Goal: Information Seeking & Learning: Compare options

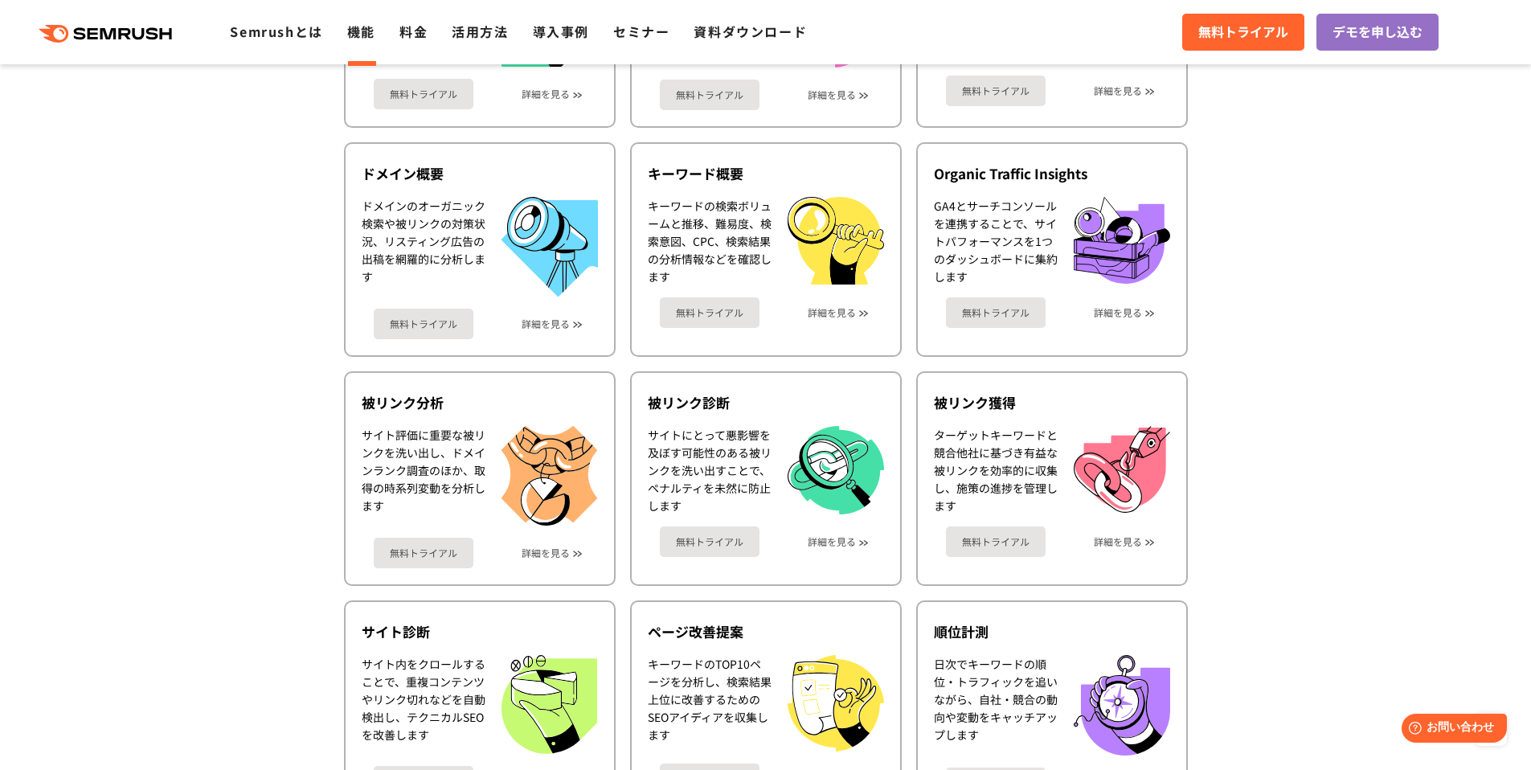
scroll to position [609, 0]
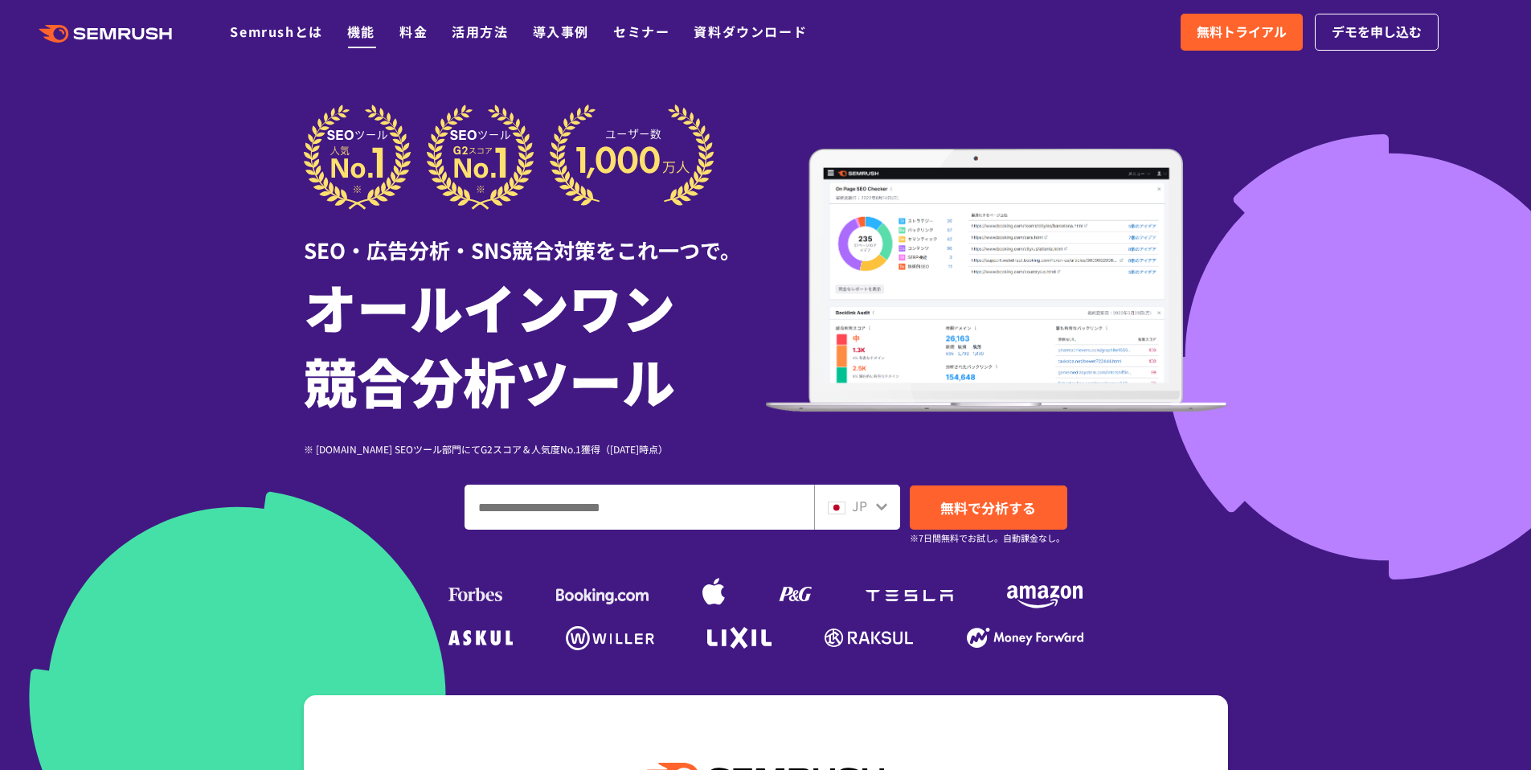
click at [367, 31] on link "機能" at bounding box center [361, 31] width 28 height 19
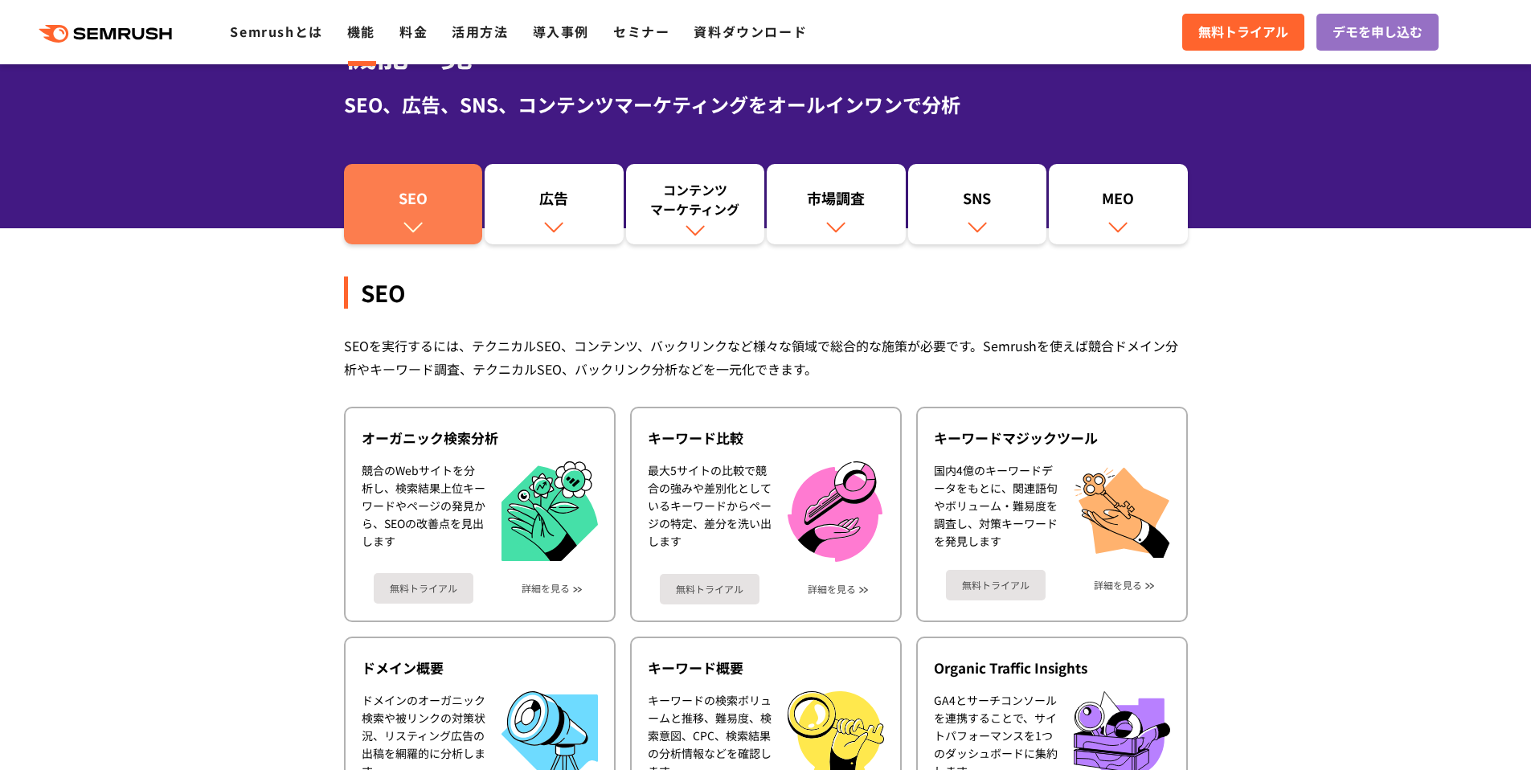
scroll to position [6, 0]
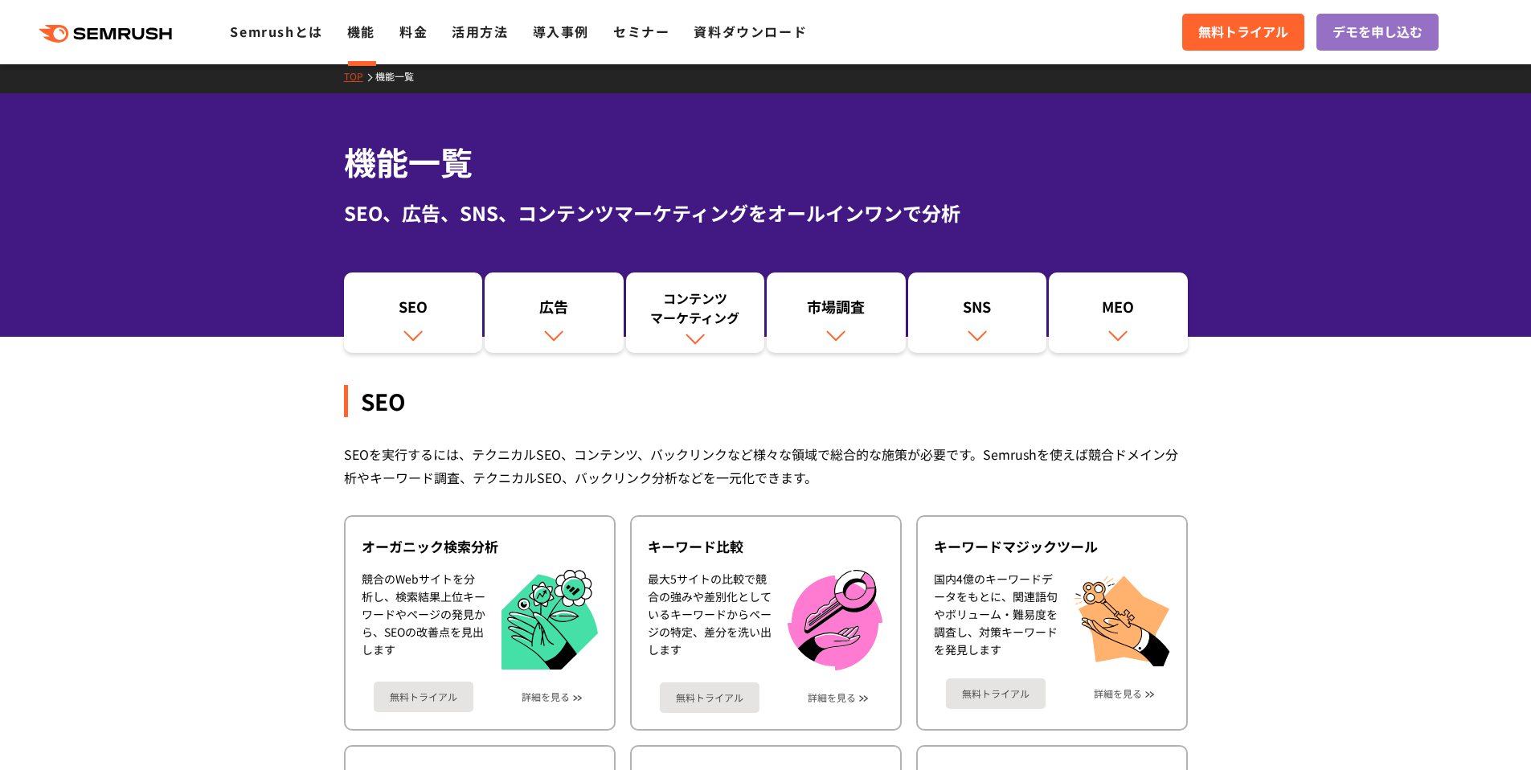
click at [260, 234] on div "機能一覧 SEO、広告、SNS、コンテンツマーケティングをオールインワンで分析" at bounding box center [765, 215] width 1531 height 244
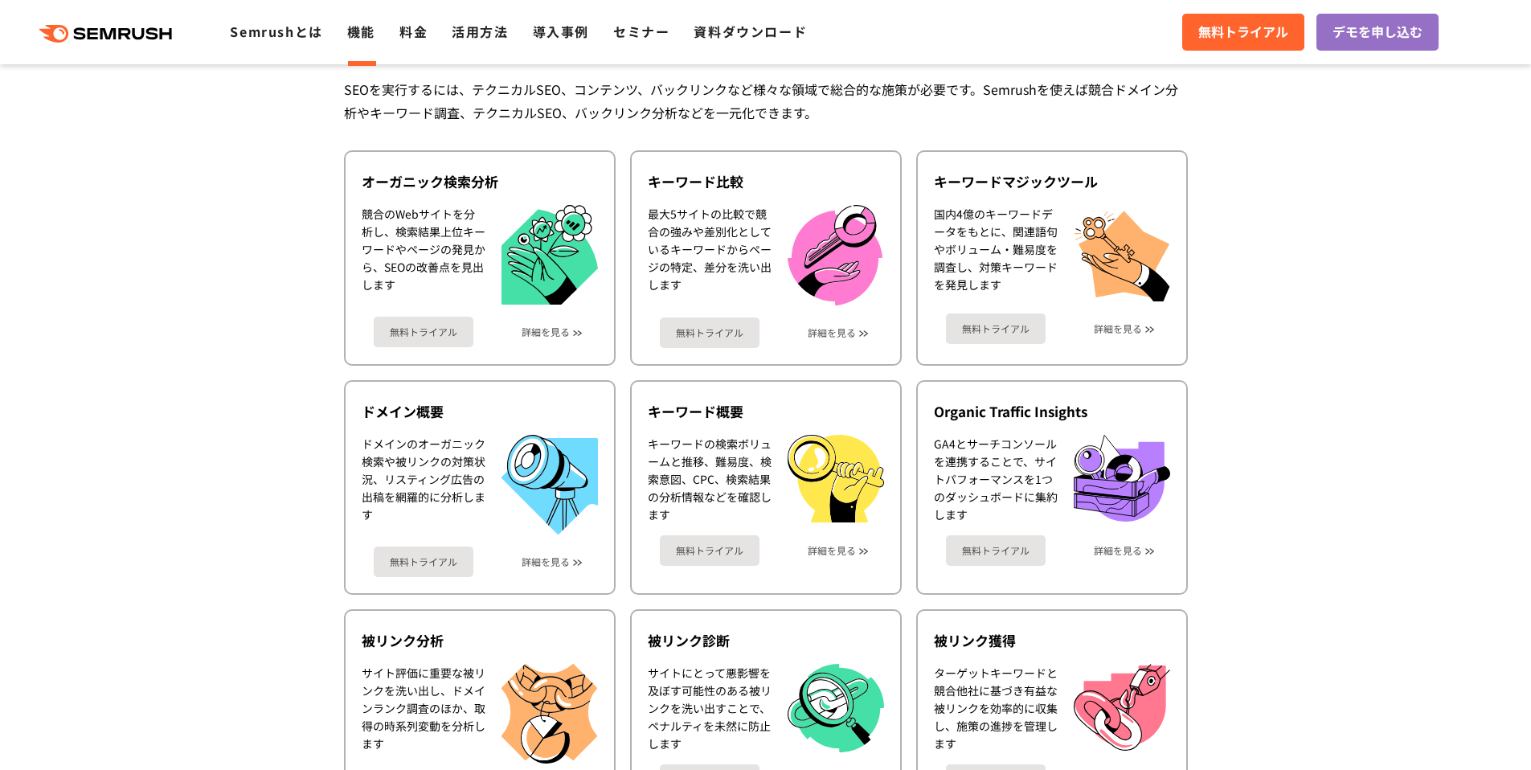
scroll to position [215, 0]
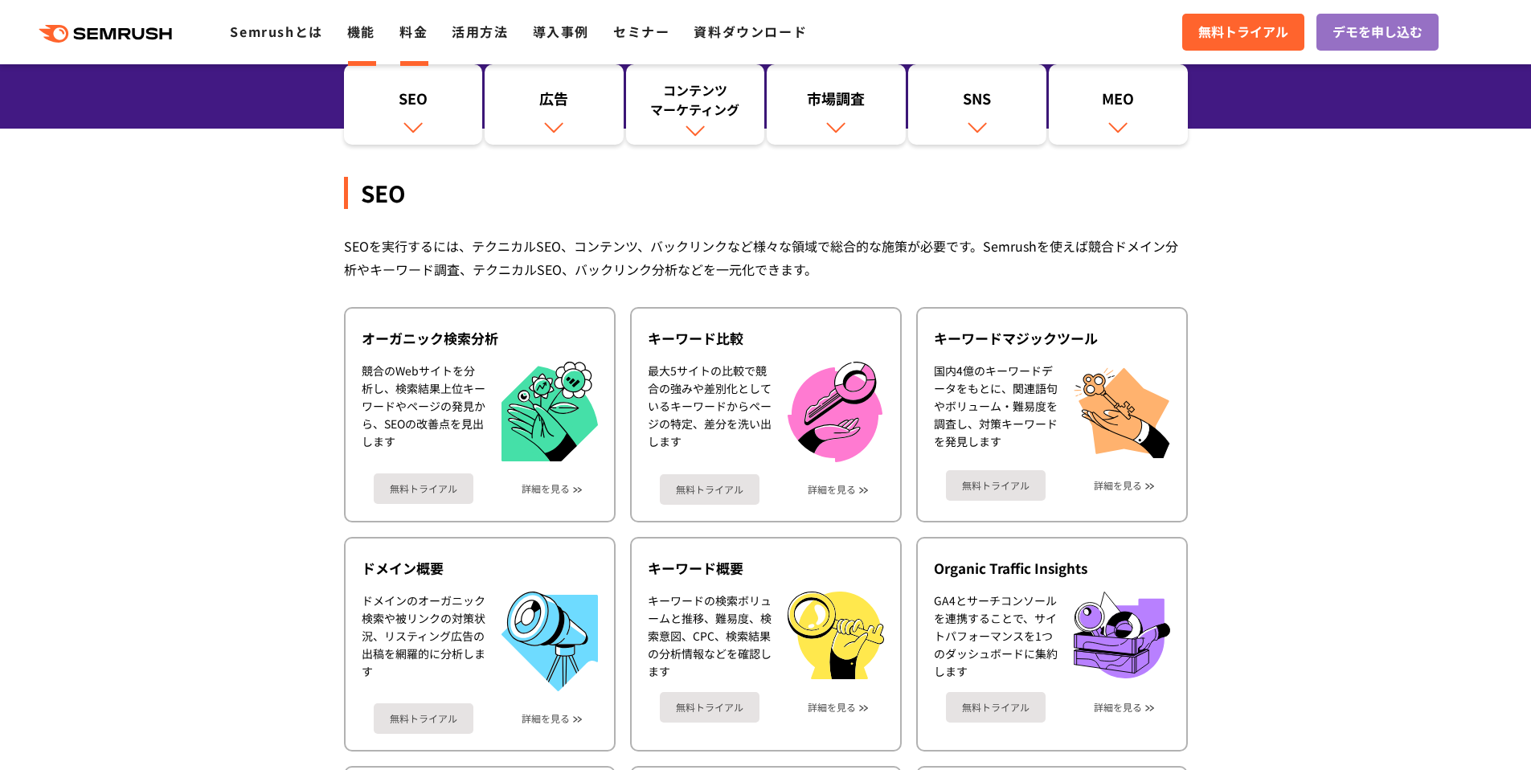
click at [409, 30] on link "料金" at bounding box center [414, 31] width 28 height 19
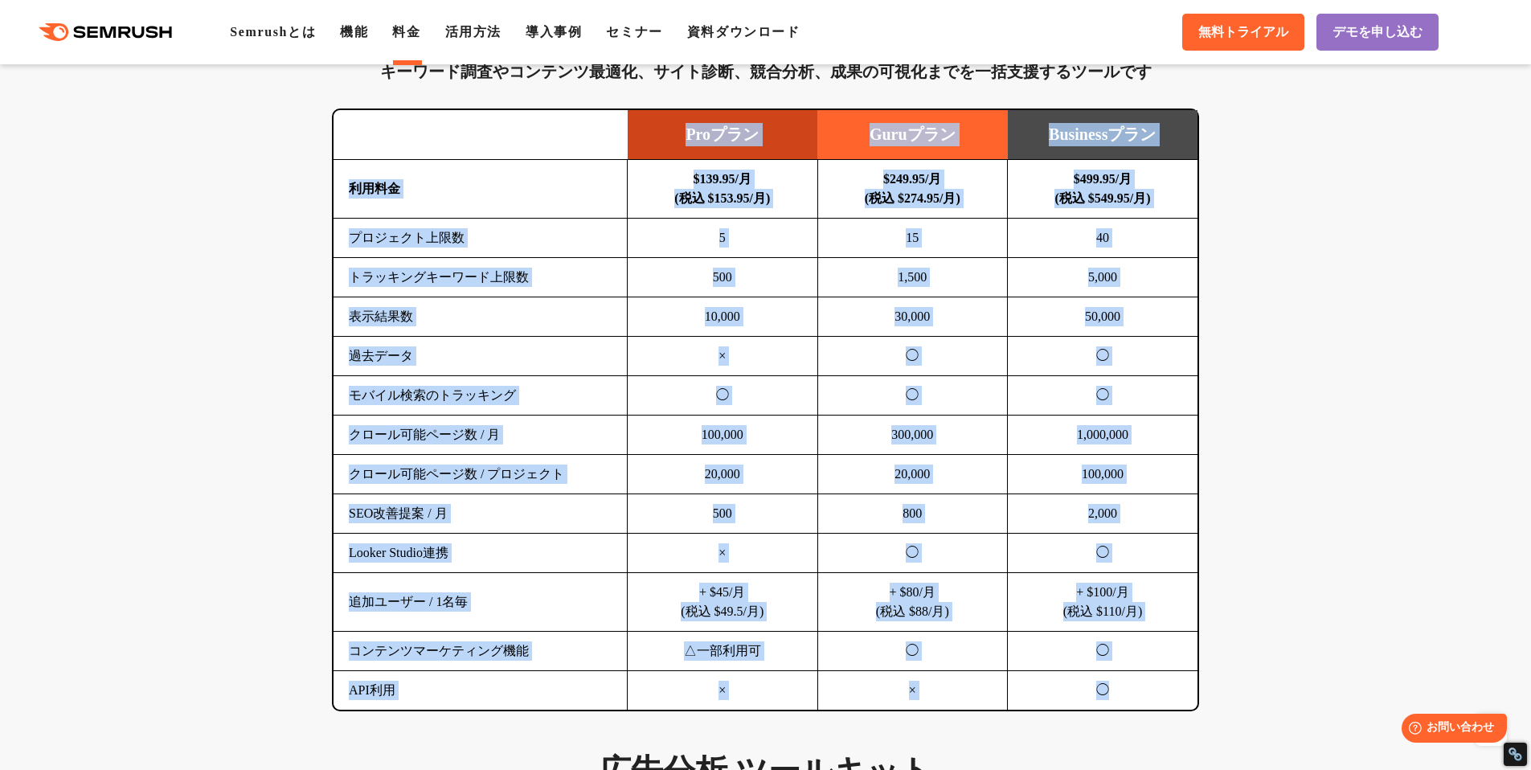
drag, startPoint x: 402, startPoint y: 117, endPoint x: 1118, endPoint y: 690, distance: 917.3
click at [1118, 690] on table "Proプラン Guruプラン Businessプラン 利用料金 $139.95/月 (税込 $153.95/月) $249.95/月 (税込 $274.95/…" at bounding box center [766, 410] width 864 height 600
copy table "Proプラン Guruプラン Businessプラン 利用料金 $139.95/月 (税込 $153.95/月) $249.95/月 (税込 $274.95/…"
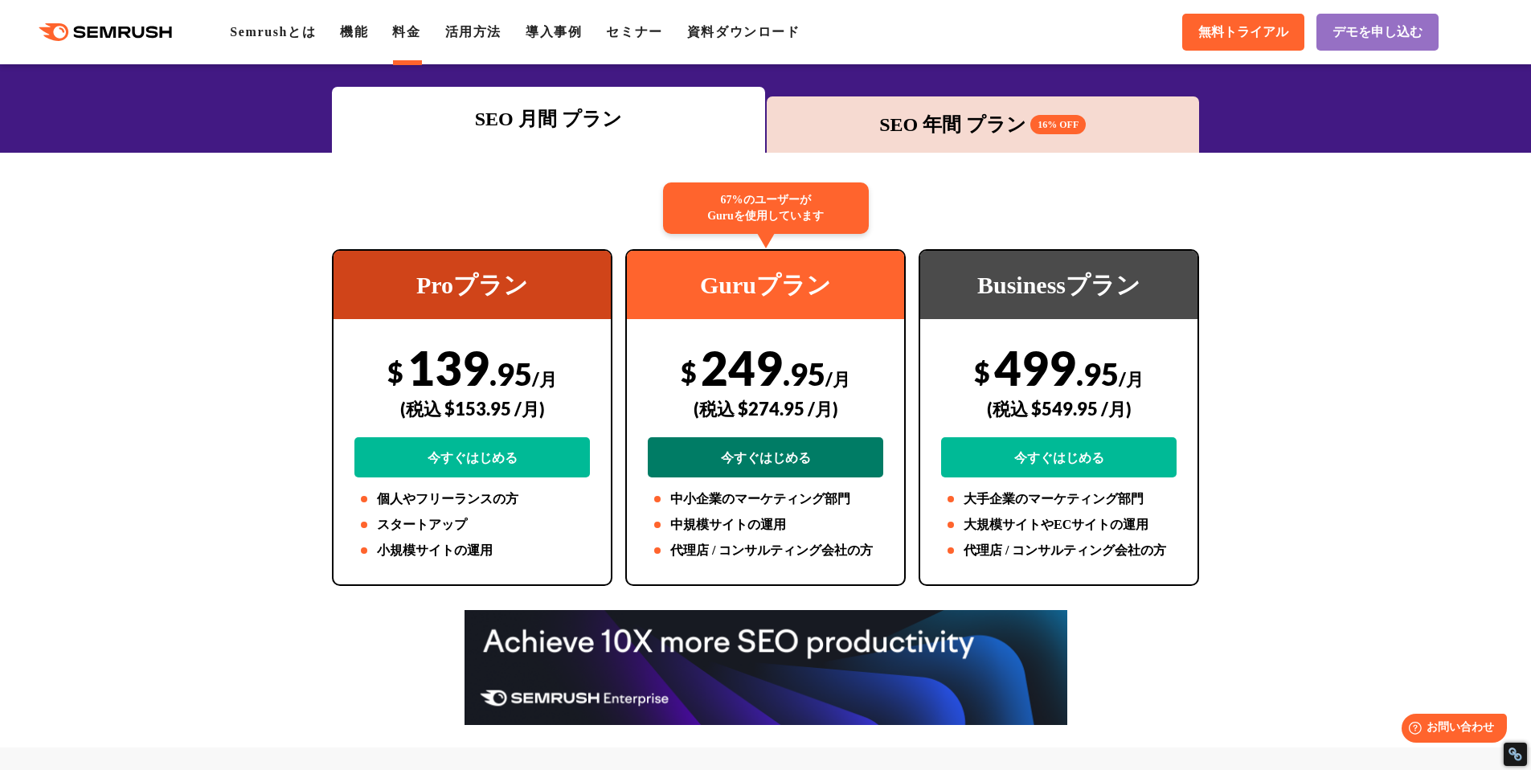
scroll to position [84, 0]
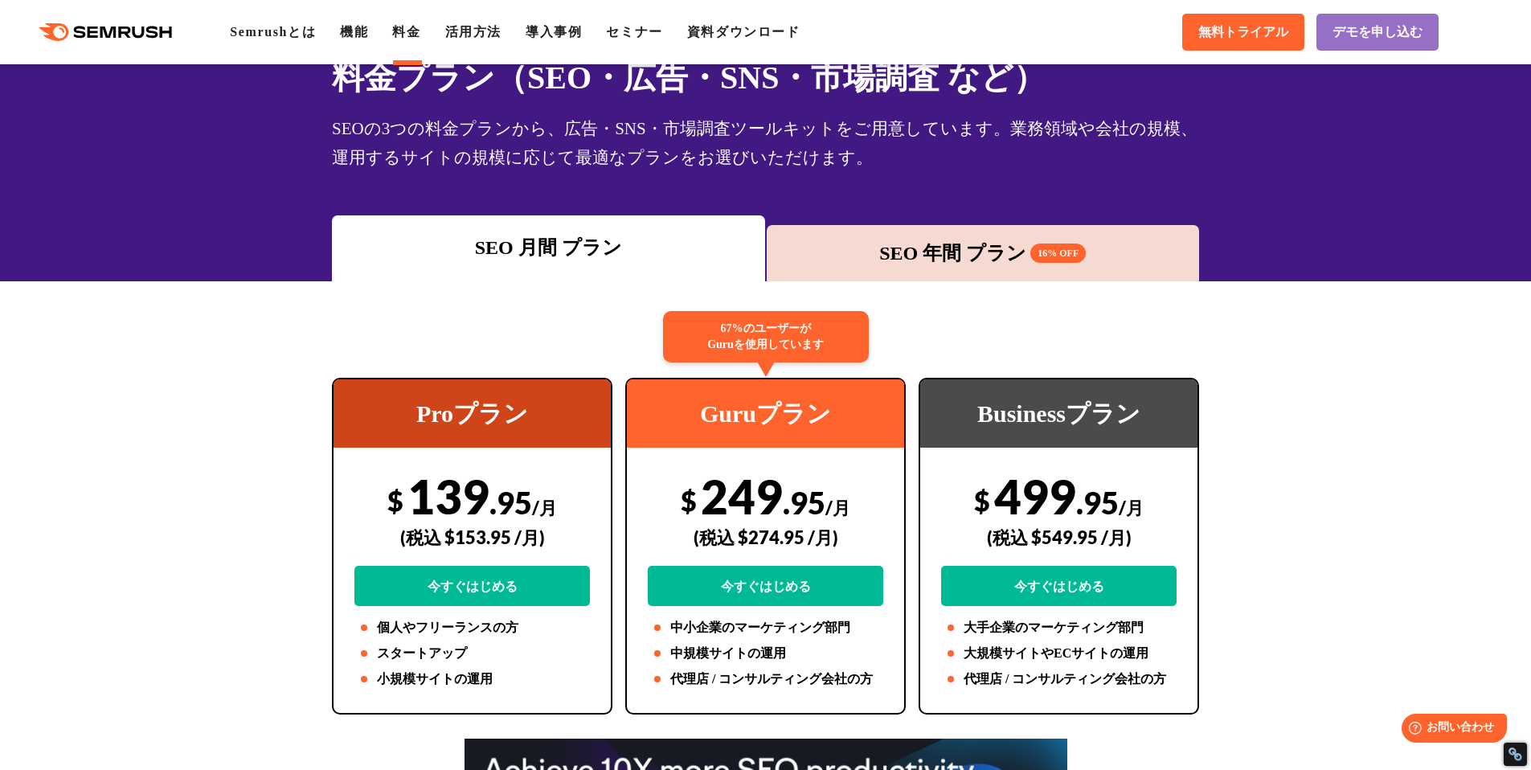
click at [856, 232] on div "SEO 年間 プラン 16% OFF" at bounding box center [983, 253] width 433 height 56
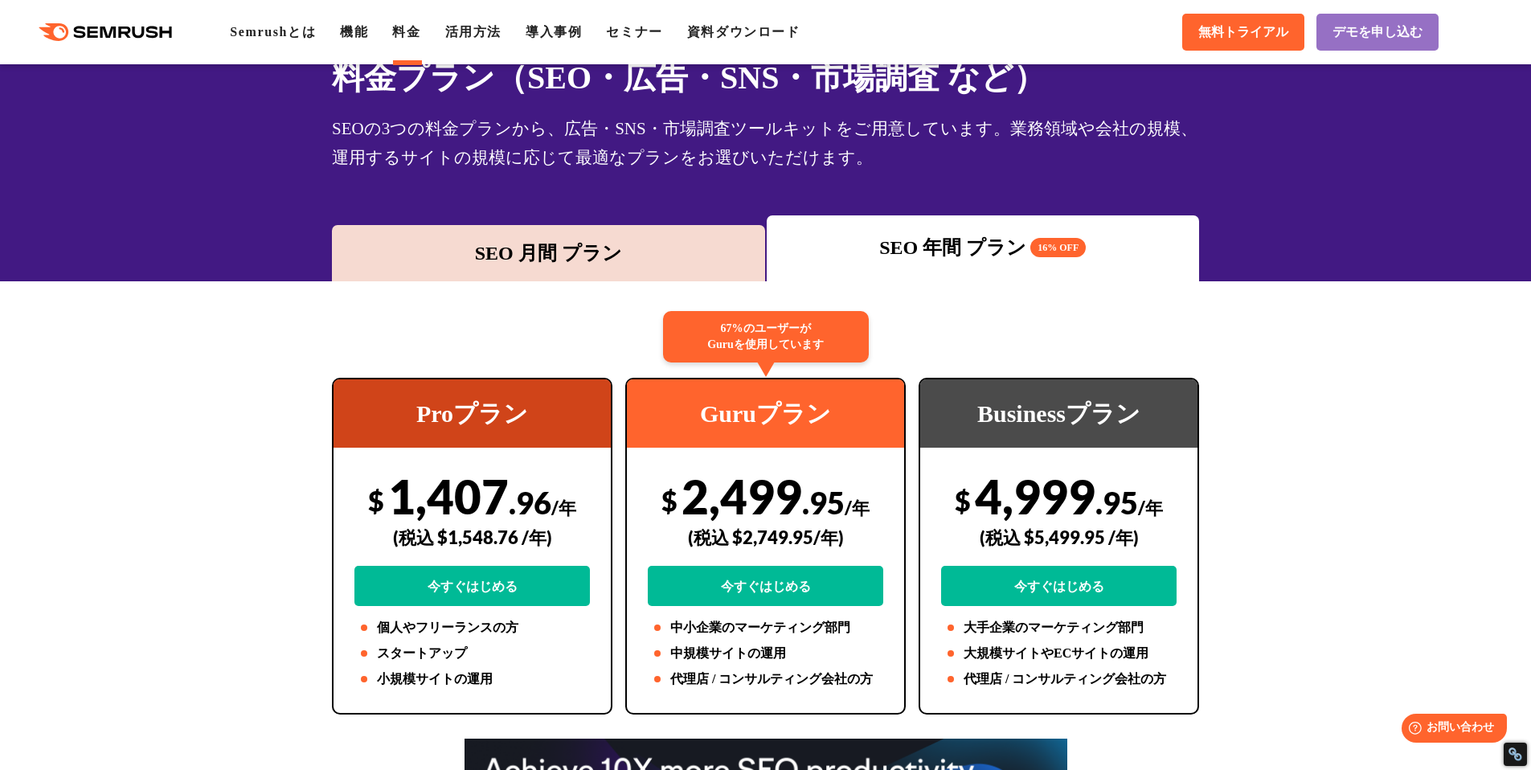
scroll to position [172, 0]
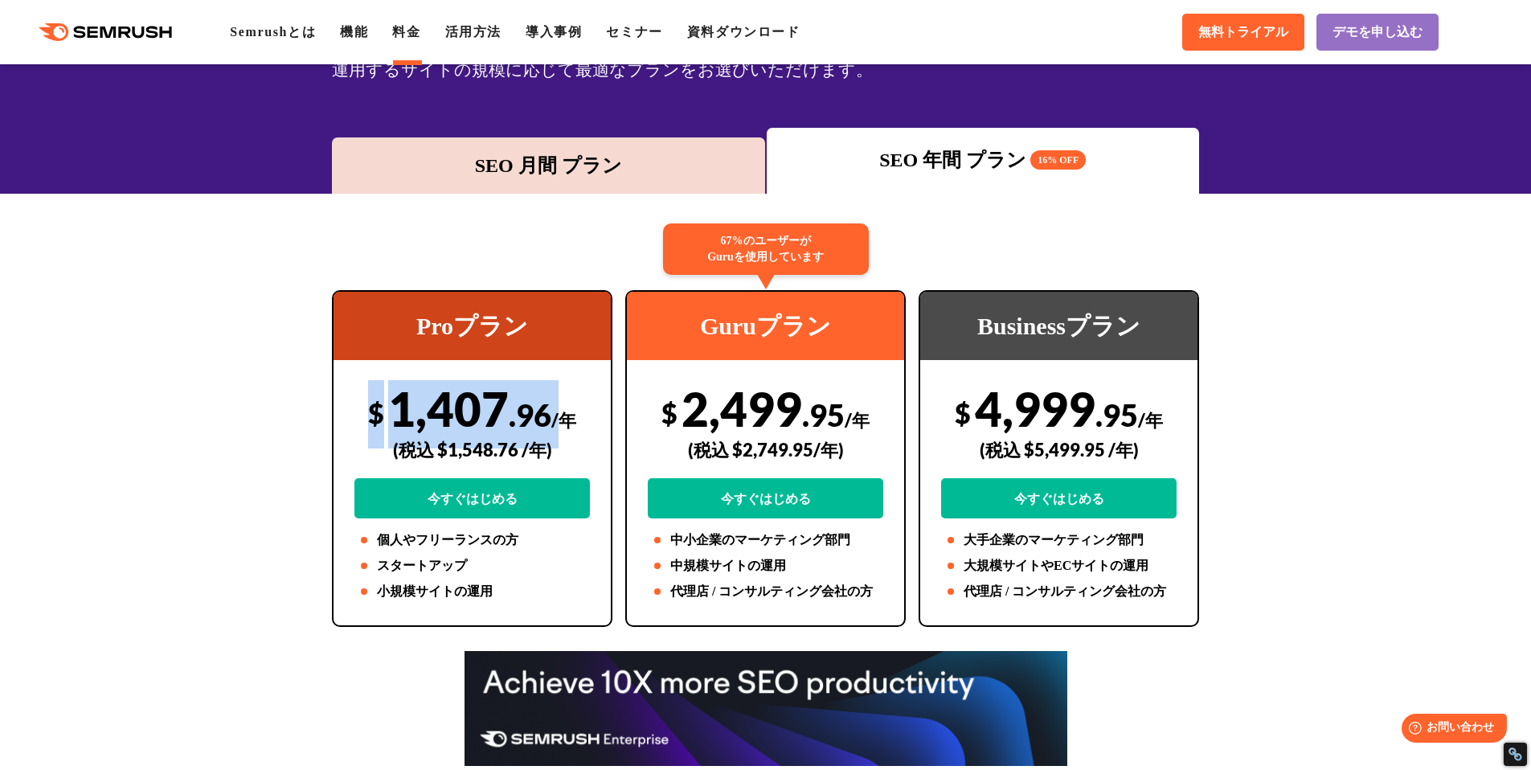
drag, startPoint x: 374, startPoint y: 415, endPoint x: 559, endPoint y: 398, distance: 186.5
click at [559, 398] on div "$ 1,407 .96 /年 (税込 $1,548.76 /年) 今すぐはじめる" at bounding box center [472, 449] width 236 height 138
copy div "Proプラン $ 1,407 .96 /"
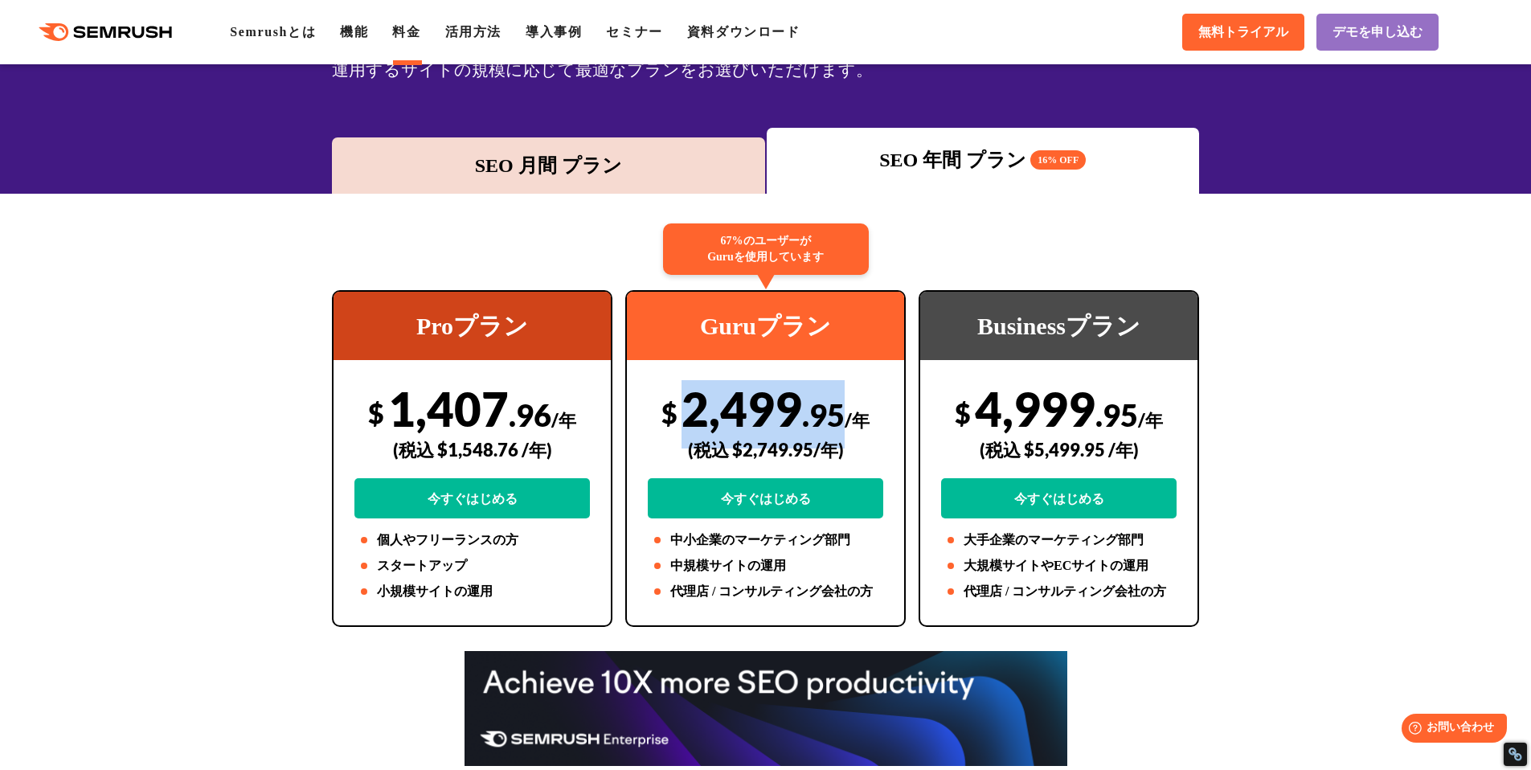
drag, startPoint x: 686, startPoint y: 410, endPoint x: 838, endPoint y: 417, distance: 152.1
click at [838, 417] on div "$ 2,499 .95 /年 (税込 $2,749.95/年) 今すぐはじめる" at bounding box center [766, 449] width 236 height 138
copy div "2,499 .95"
click at [1199, 377] on div "Businessプラン $ 4,999 .95 /年 (税込 $5,499.95 /年) 今すぐはじめる 大手企業のマーケティング部門 大規模サイトやECサイ…" at bounding box center [1058, 458] width 293 height 337
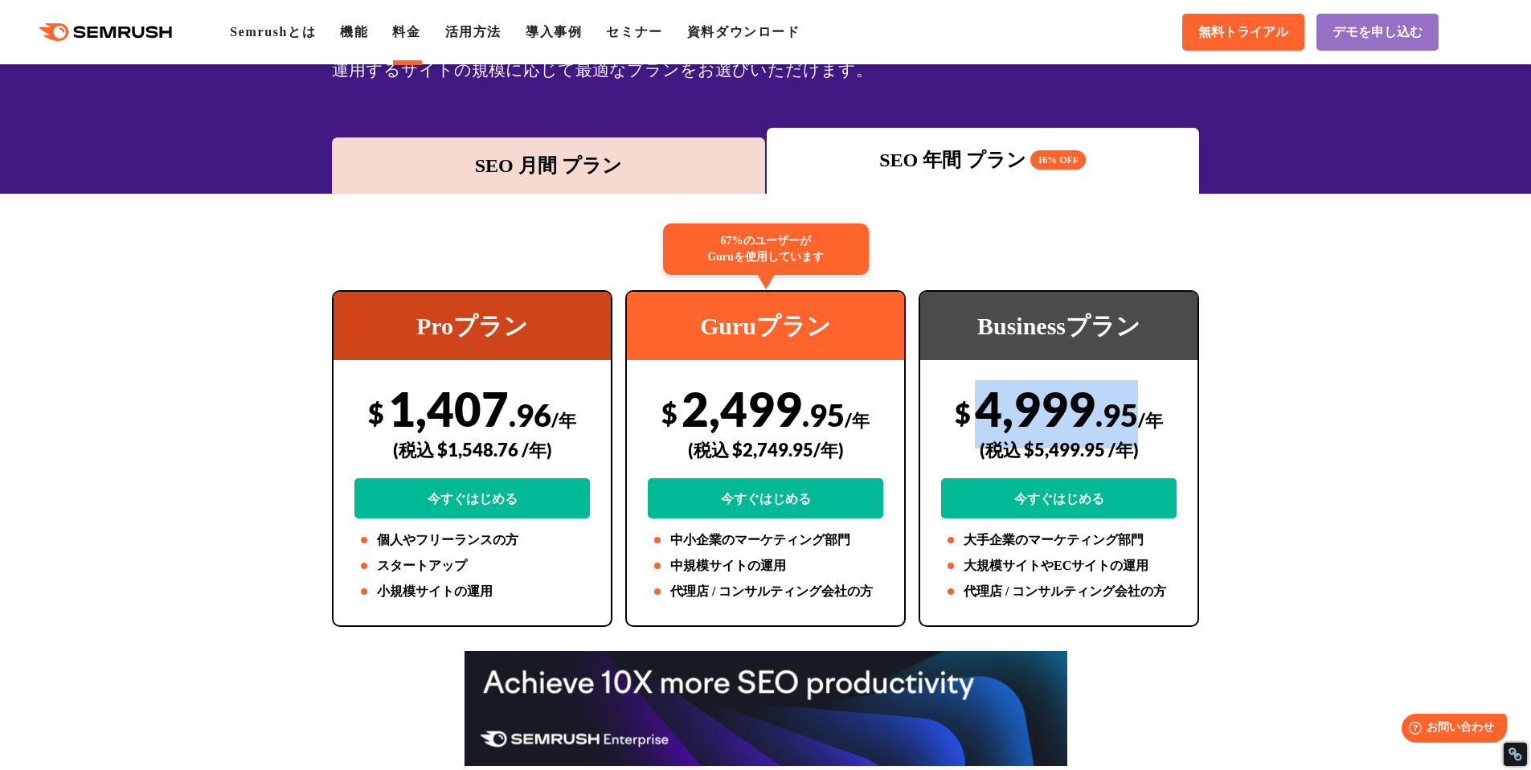
drag, startPoint x: 984, startPoint y: 406, endPoint x: 1139, endPoint y: 419, distance: 155.7
click at [1139, 419] on div "$ 4,999 .95 /年 (税込 $5,499.95 /年) 今すぐはじめる" at bounding box center [1059, 449] width 236 height 138
copy div "4,999 .95"
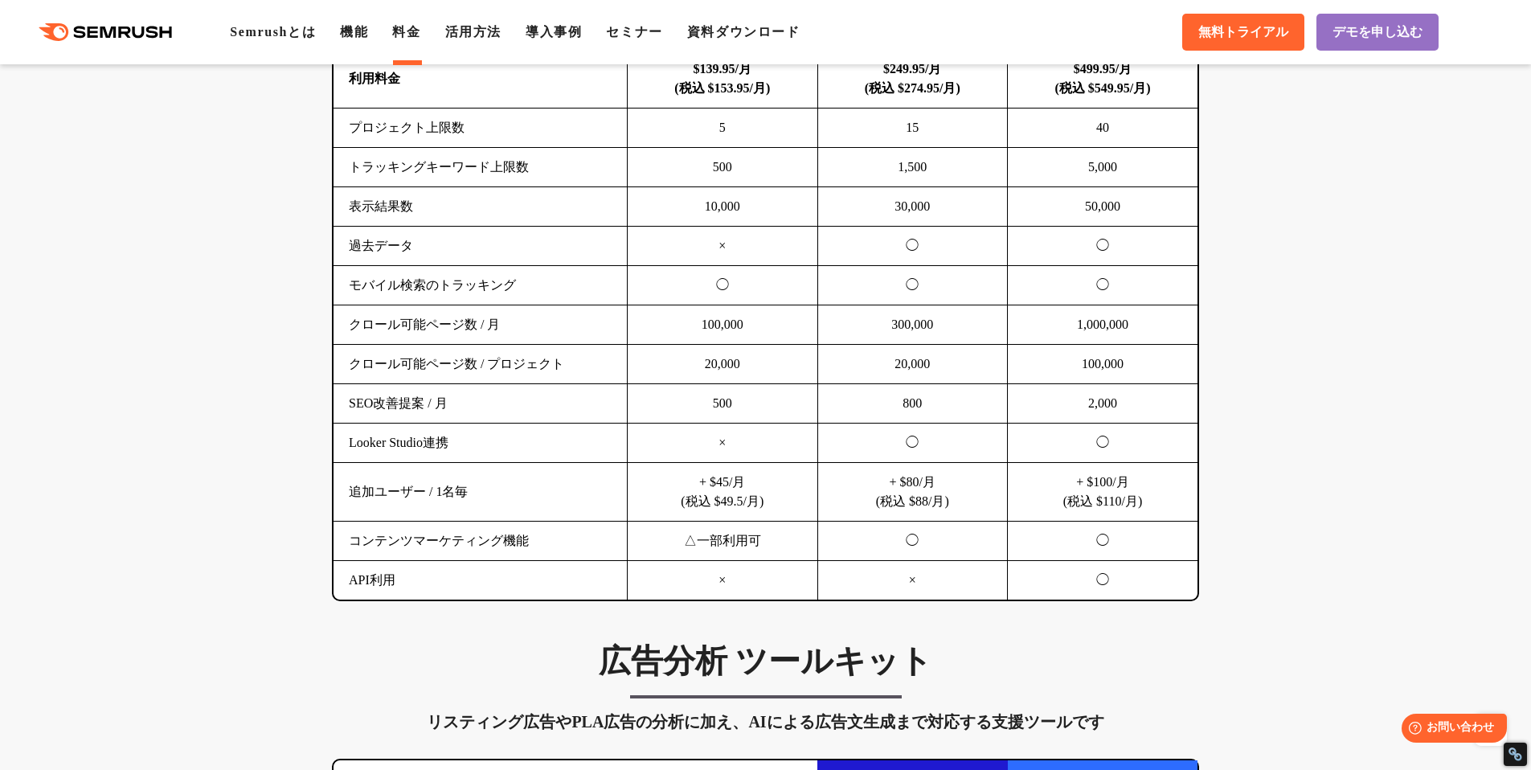
scroll to position [912, 0]
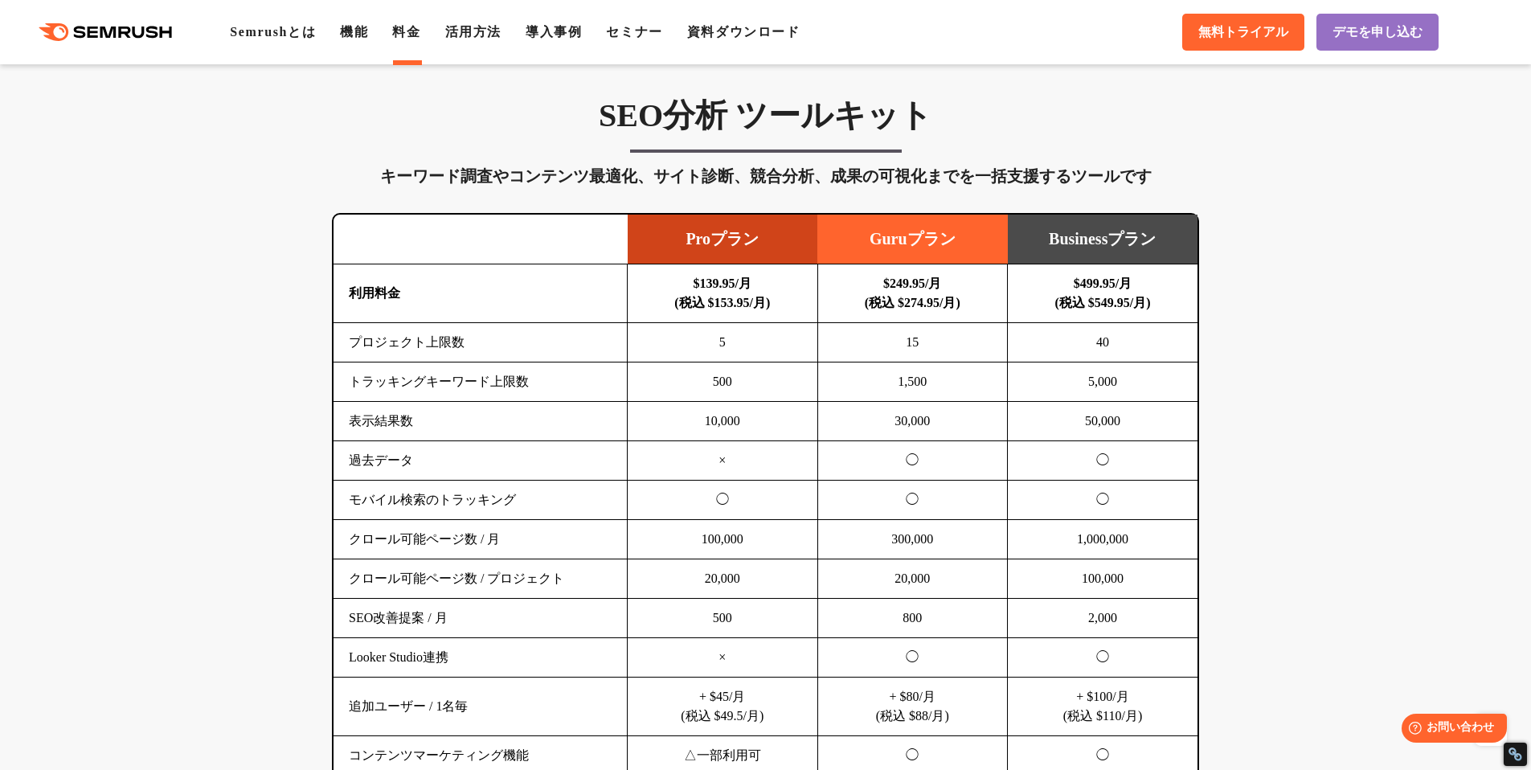
click at [518, 371] on td "トラッキングキーワード上限数" at bounding box center [481, 382] width 294 height 39
drag, startPoint x: 353, startPoint y: 380, endPoint x: 527, endPoint y: 394, distance: 175.0
click at [527, 394] on td "トラッキングキーワード上限数" at bounding box center [481, 382] width 294 height 39
copy td "トラッキングキーワード上限数"
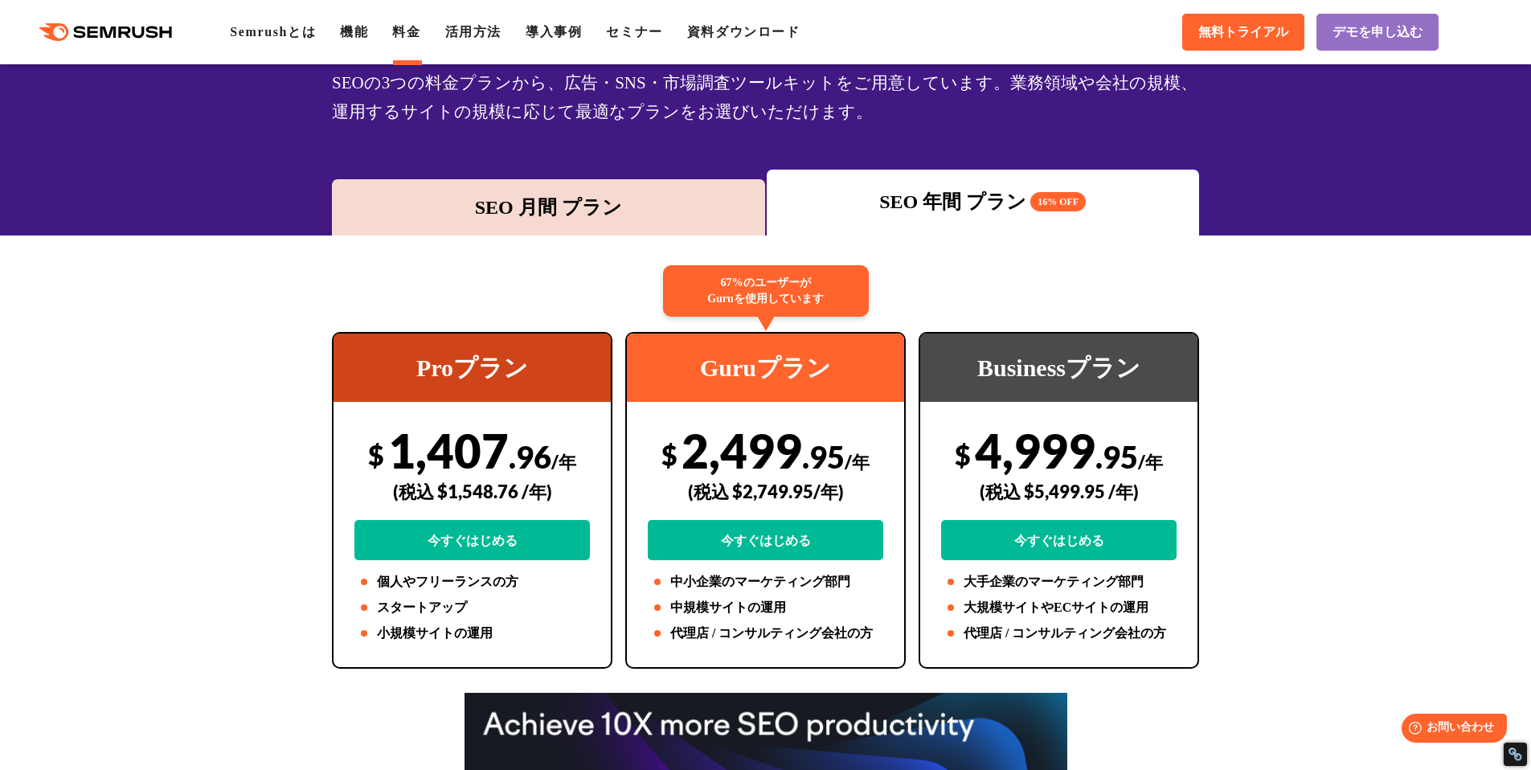
scroll to position [0, 0]
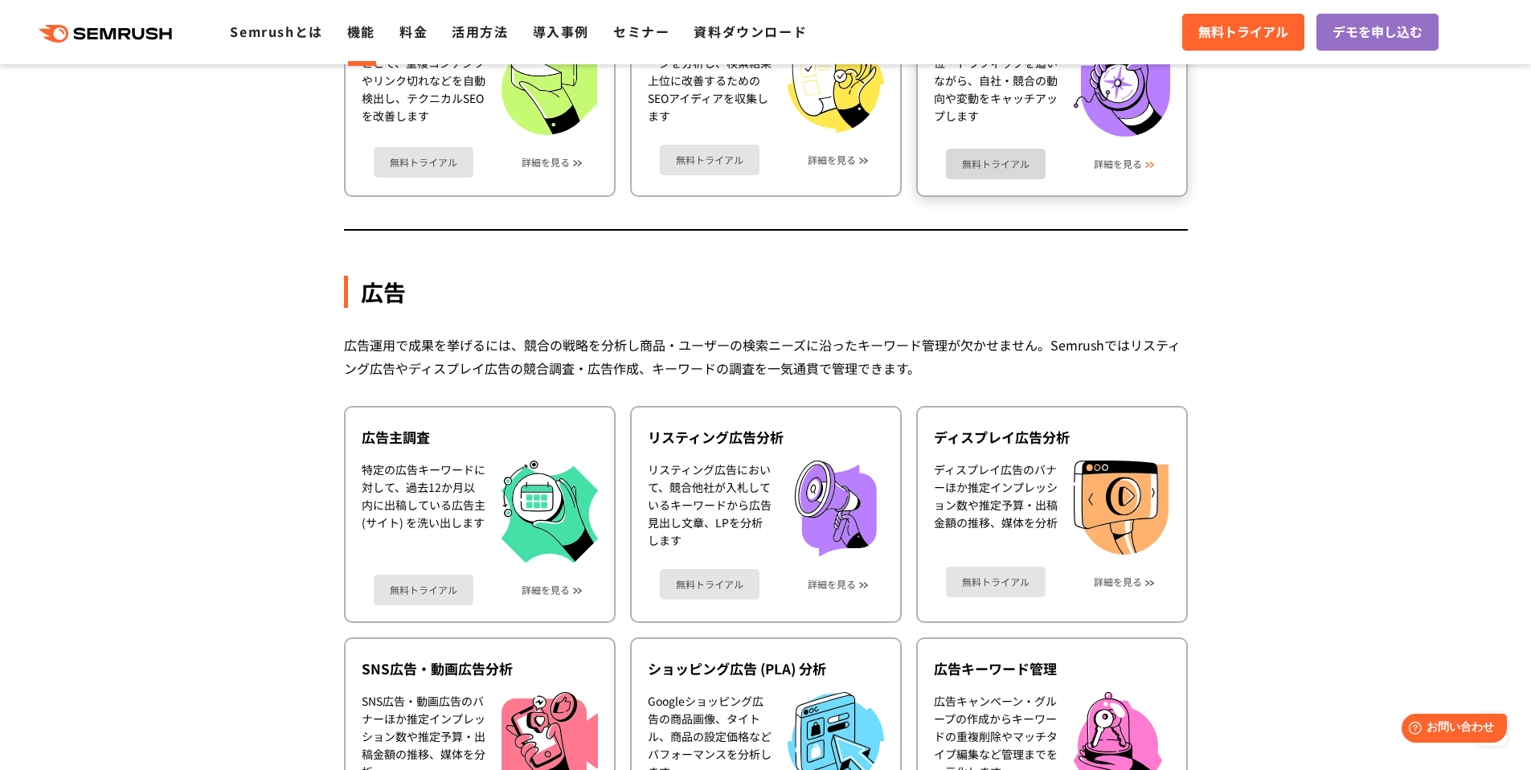
click at [1142, 166] on link "詳細を見る" at bounding box center [1118, 163] width 48 height 11
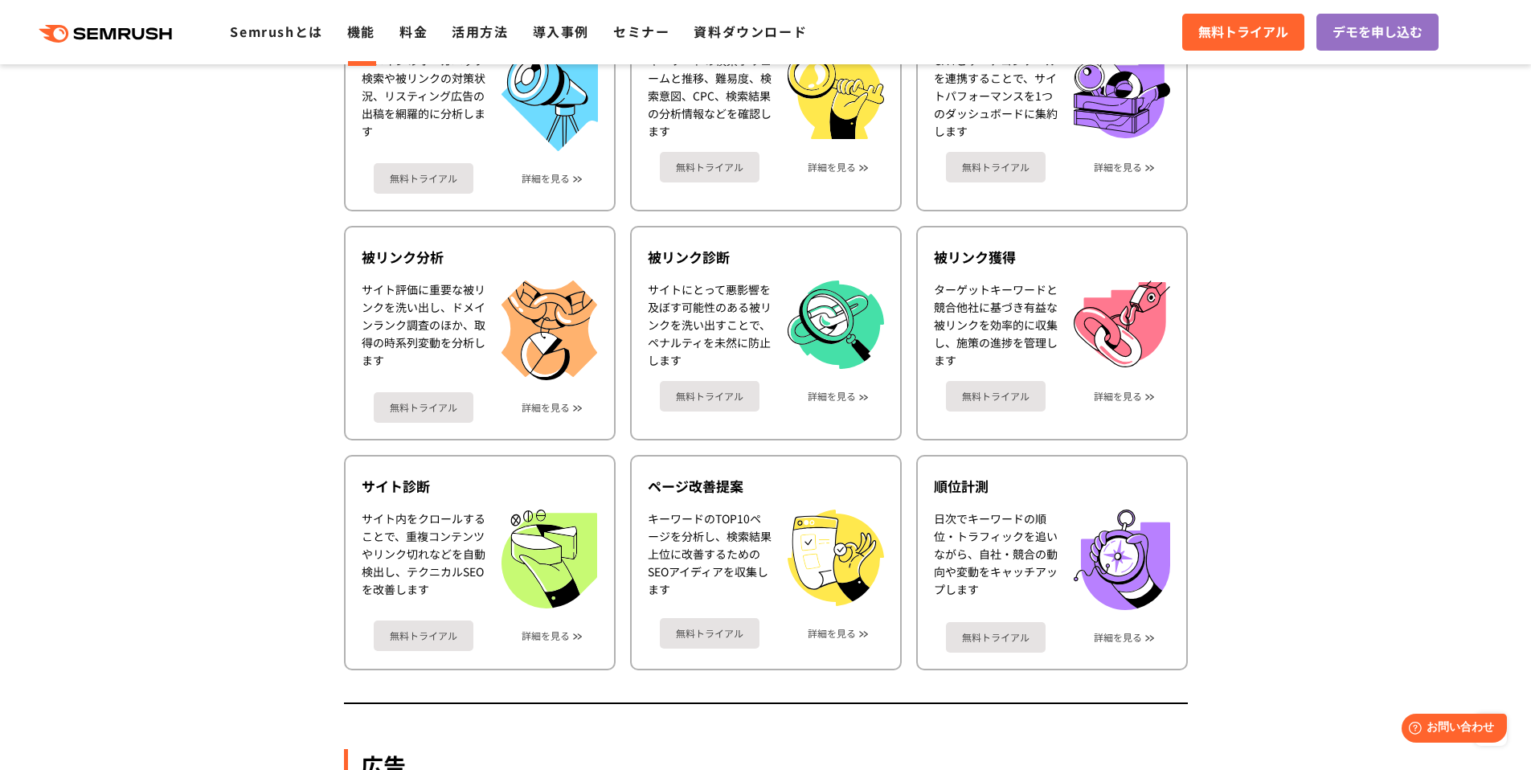
scroll to position [418, 0]
